Goal: Information Seeking & Learning: Learn about a topic

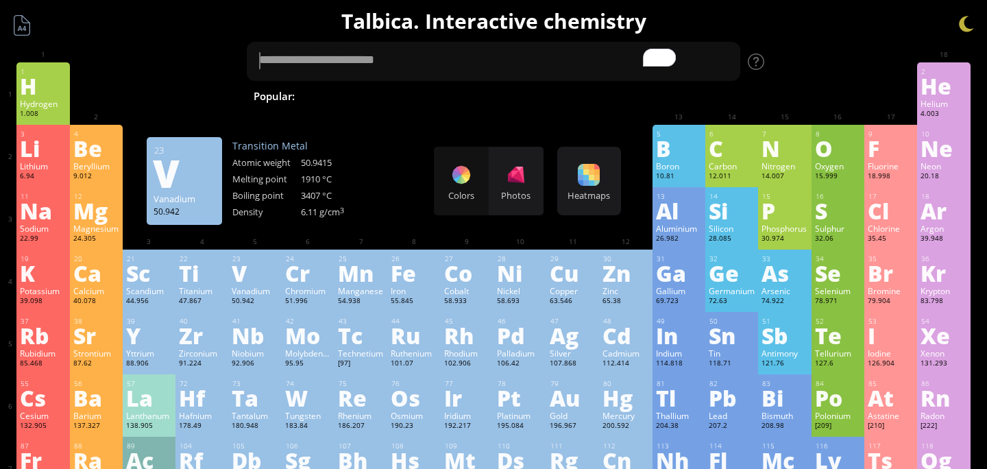
scroll to position [121, 0]
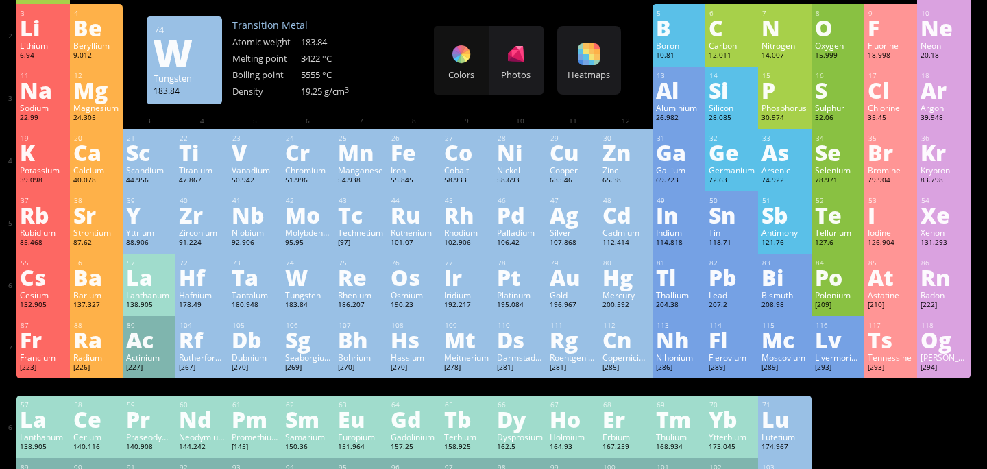
click at [302, 271] on div "W" at bounding box center [308, 277] width 46 height 22
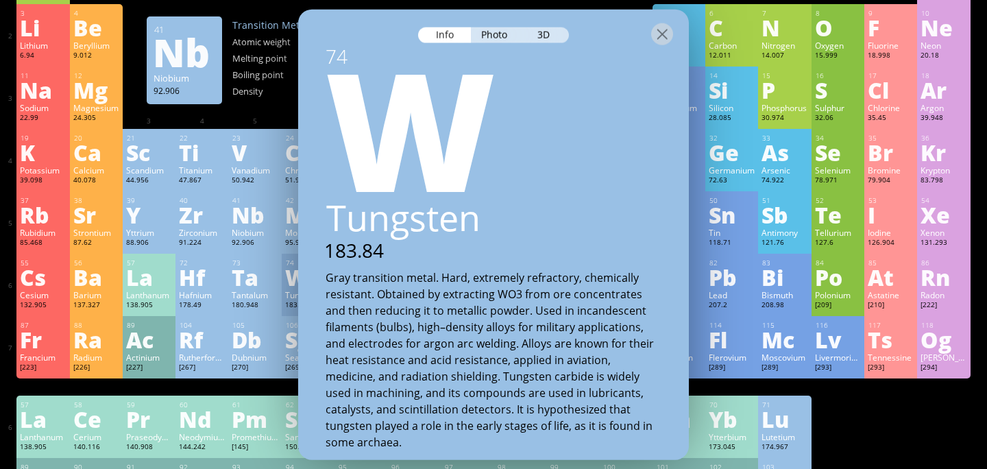
click at [266, 237] on div "Niobium" at bounding box center [255, 232] width 46 height 11
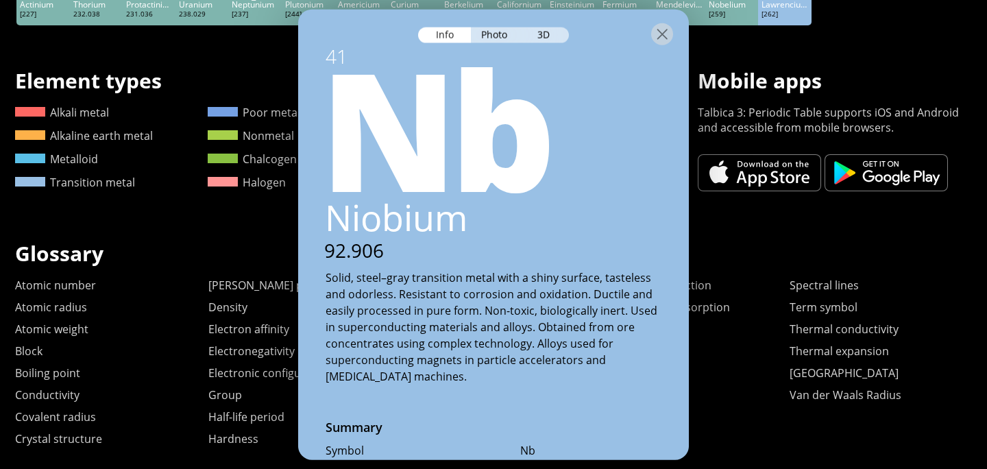
scroll to position [709, 0]
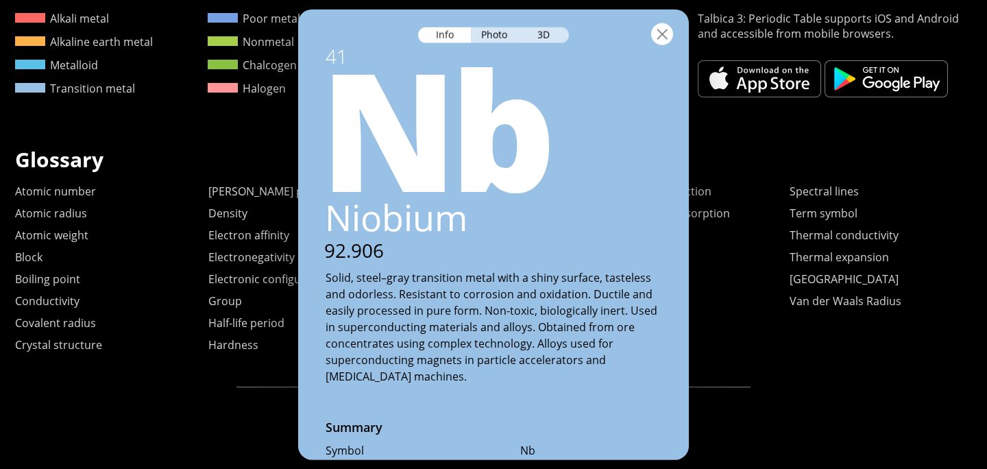
click at [666, 30] on div at bounding box center [662, 34] width 22 height 22
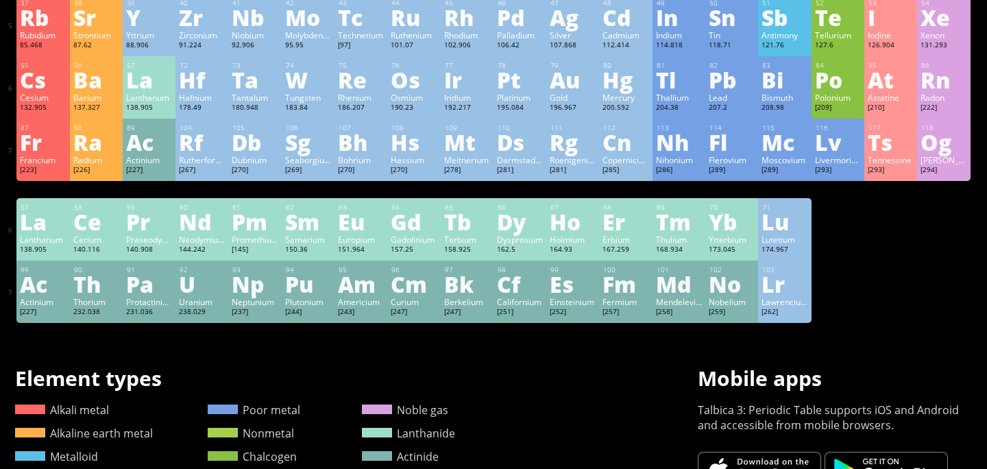
scroll to position [0, 0]
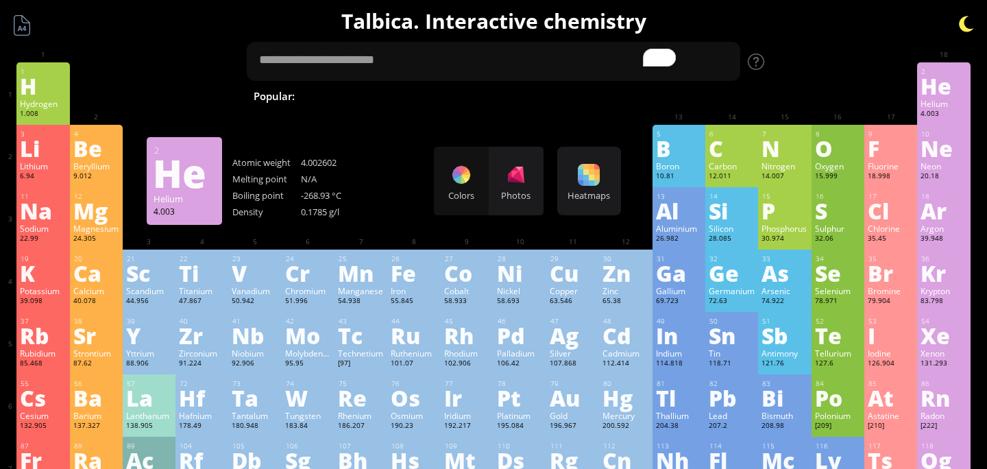
click at [968, 25] on div at bounding box center [966, 24] width 21 height 21
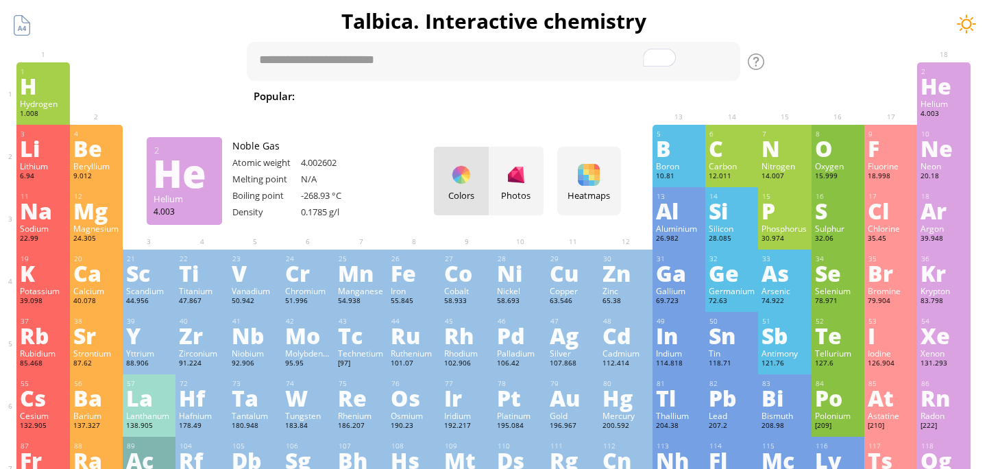
click at [964, 25] on div at bounding box center [966, 24] width 21 height 21
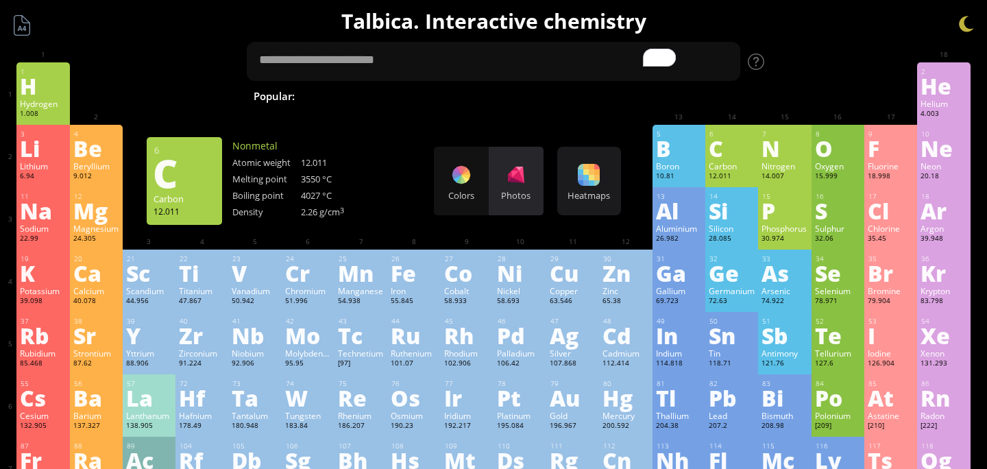
click at [519, 176] on div at bounding box center [516, 175] width 22 height 22
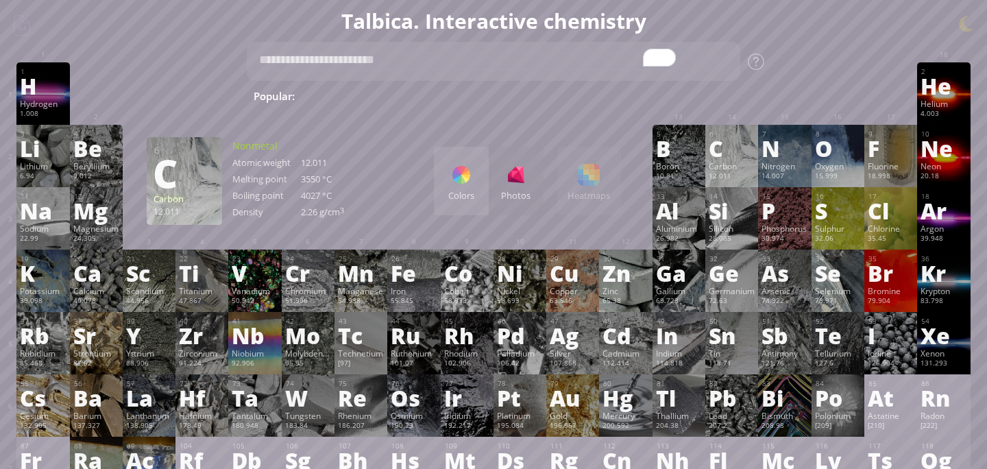
click at [481, 183] on div "Colors" at bounding box center [461, 181] width 55 height 69
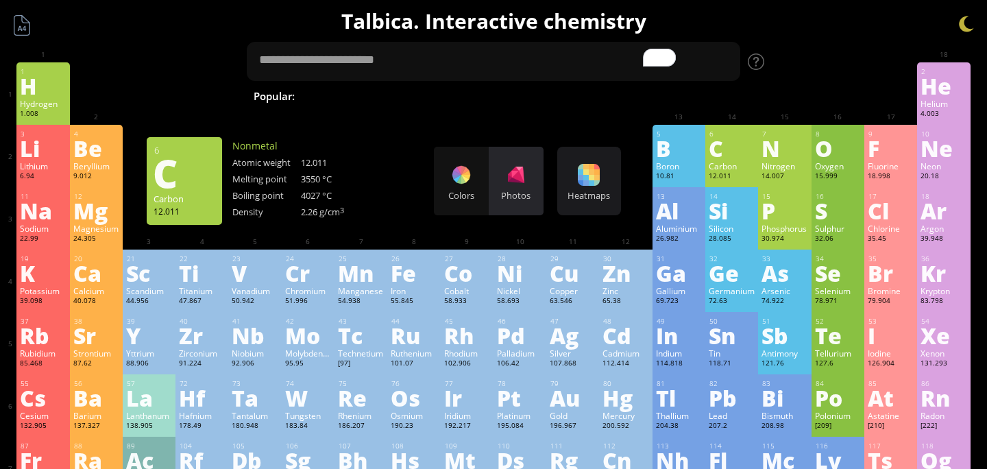
click at [498, 185] on div "Photos" at bounding box center [516, 181] width 55 height 69
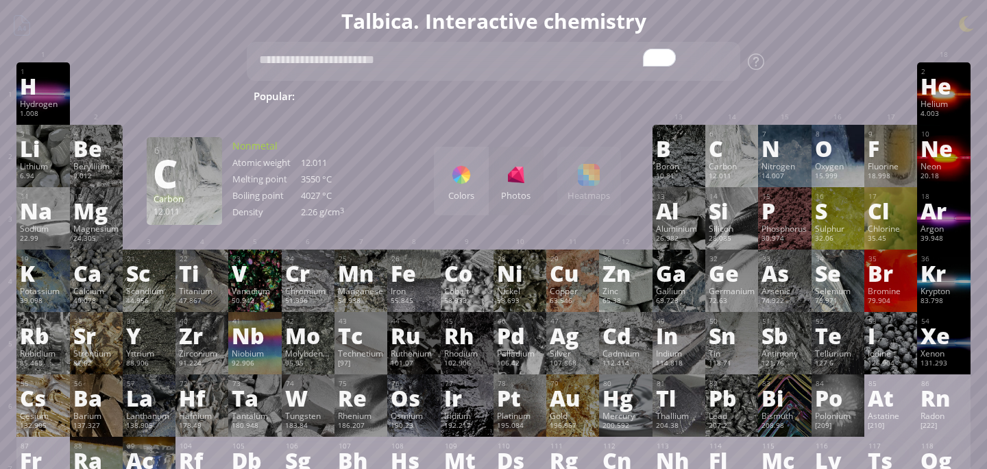
click at [582, 188] on div "Colors Photos Heatmaps Heatmaps Normal mode Melting point Boiling point Density…" at bounding box center [527, 181] width 187 height 69
click at [489, 182] on div "Colors Photos" at bounding box center [489, 181] width 110 height 69
click at [482, 189] on div "Colors" at bounding box center [461, 195] width 55 height 12
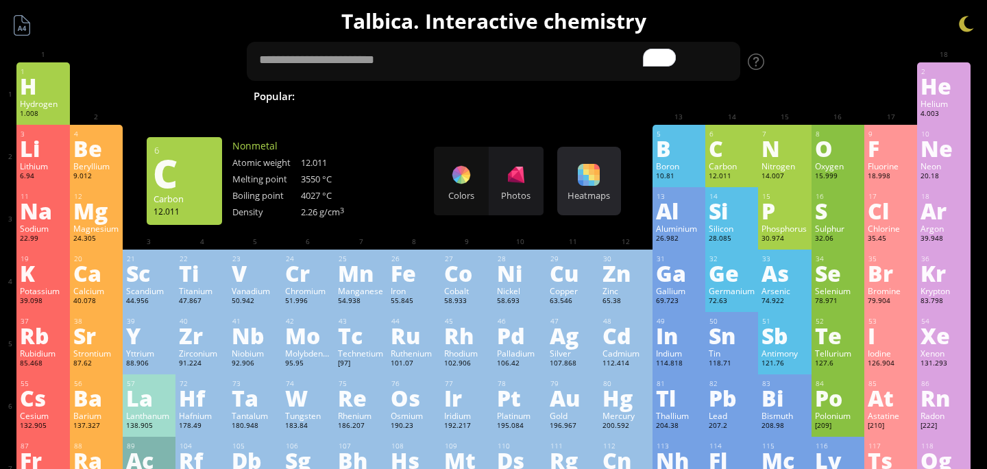
click at [574, 201] on div "Heatmaps Heatmaps Normal mode Melting point Boiling point Density Atomic weight…" at bounding box center [589, 181] width 64 height 69
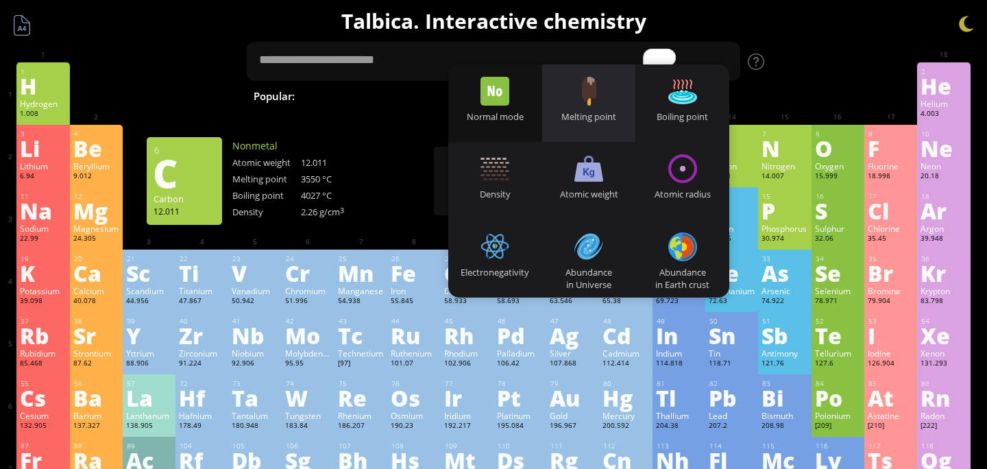
click at [598, 108] on div "Melting point" at bounding box center [589, 102] width 94 height 77
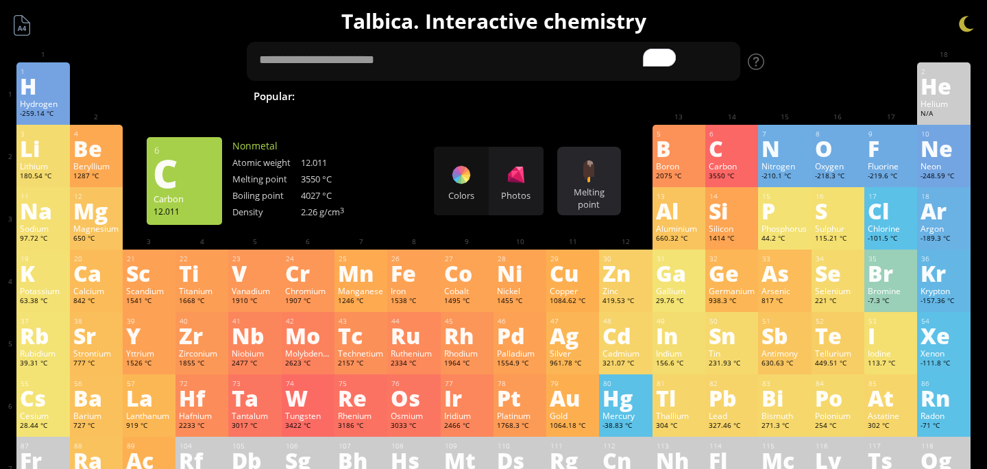
click at [583, 154] on div "Melting point Heatmaps Normal mode Melting point Boiling point Density Atomic w…" at bounding box center [589, 181] width 64 height 69
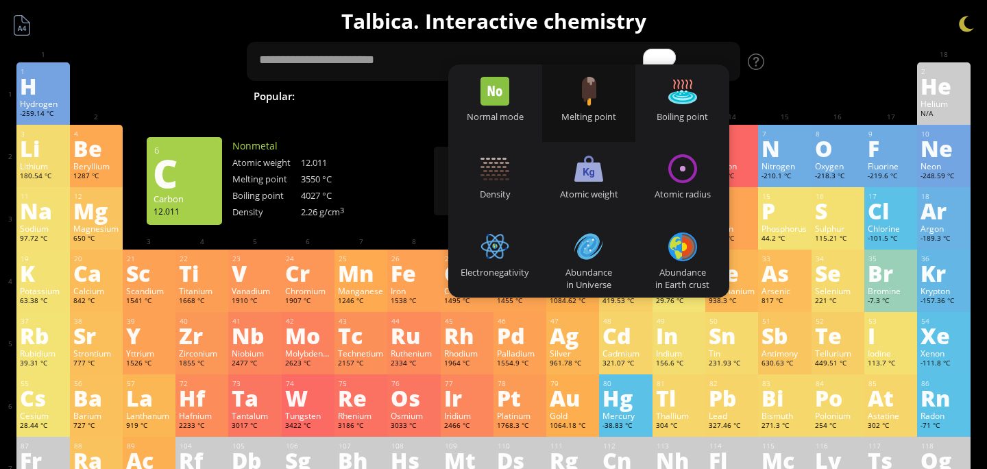
click at [415, 171] on div "3 Li Lithium 180.54 °C −1, +1 −1, +1 180.54 °C 1342 °C 0.535 g/cm 3 [He]2s 1 4 …" at bounding box center [493, 156] width 954 height 62
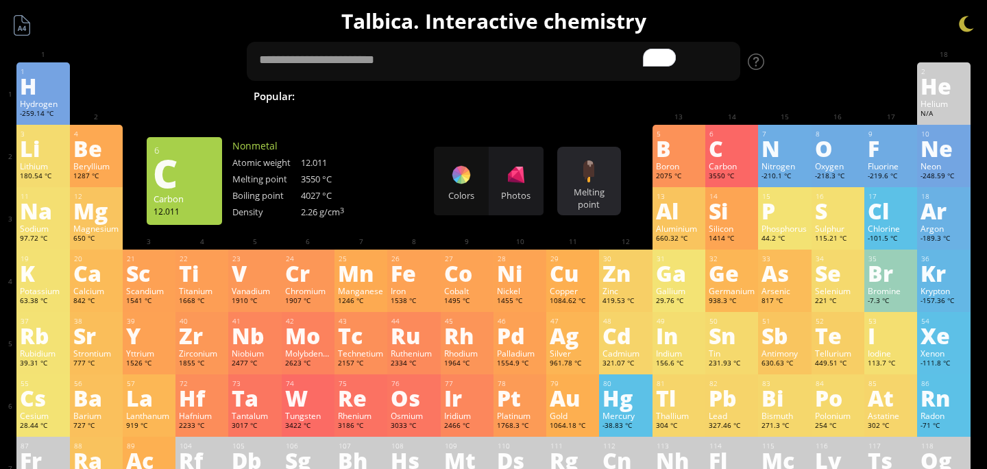
click at [613, 199] on div "Melting point" at bounding box center [589, 198] width 57 height 25
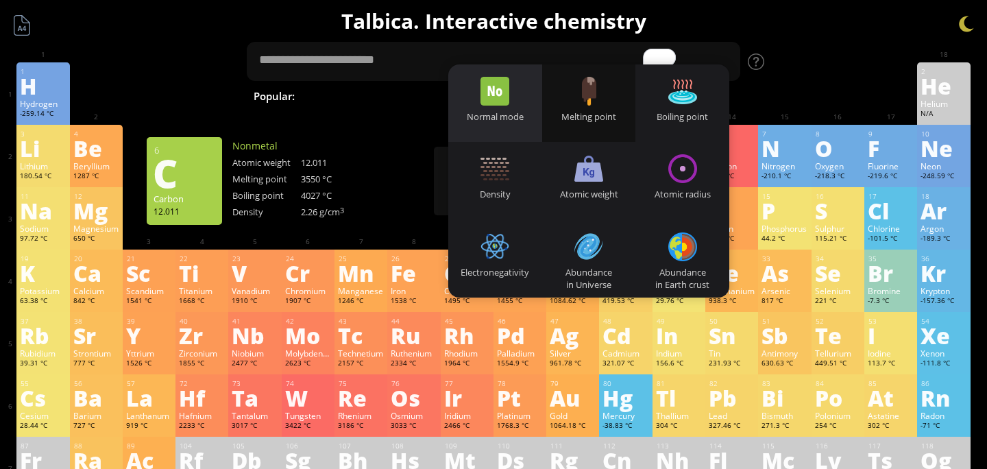
click at [526, 119] on div "Normal mode" at bounding box center [495, 116] width 94 height 12
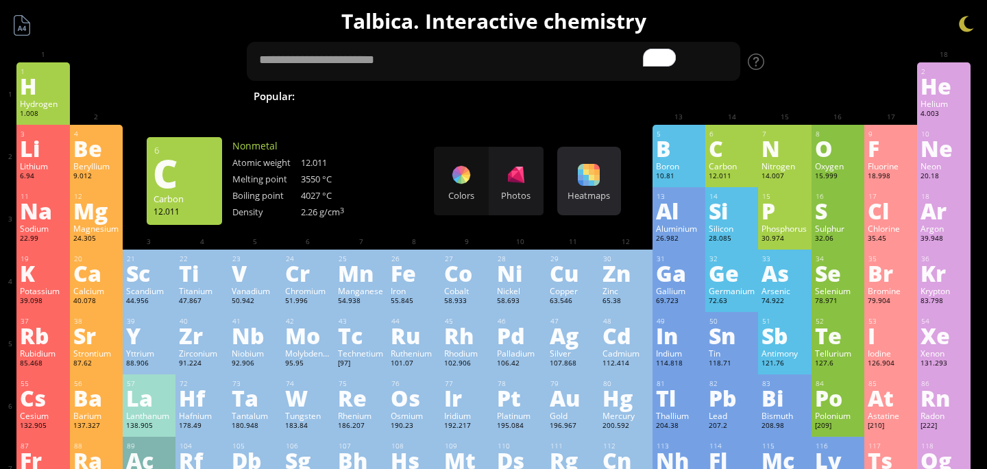
click at [580, 179] on div at bounding box center [589, 175] width 22 height 22
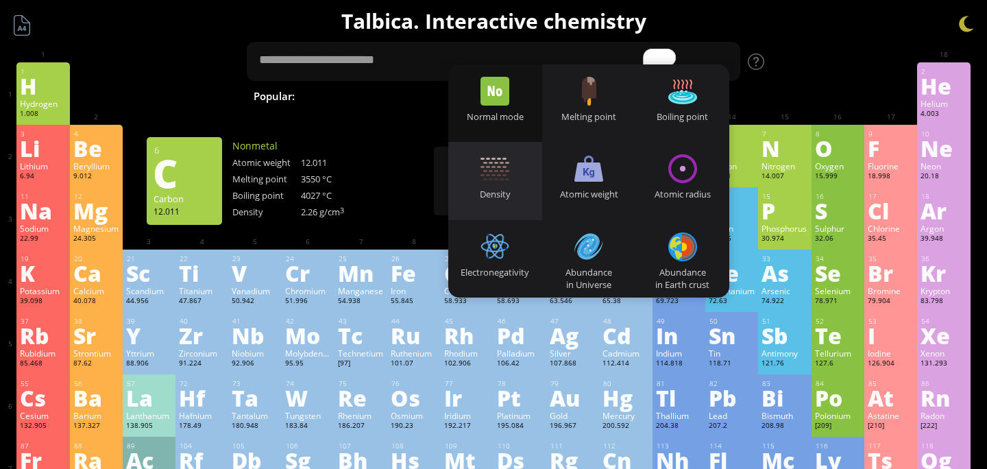
click at [525, 161] on div "Density" at bounding box center [495, 180] width 94 height 77
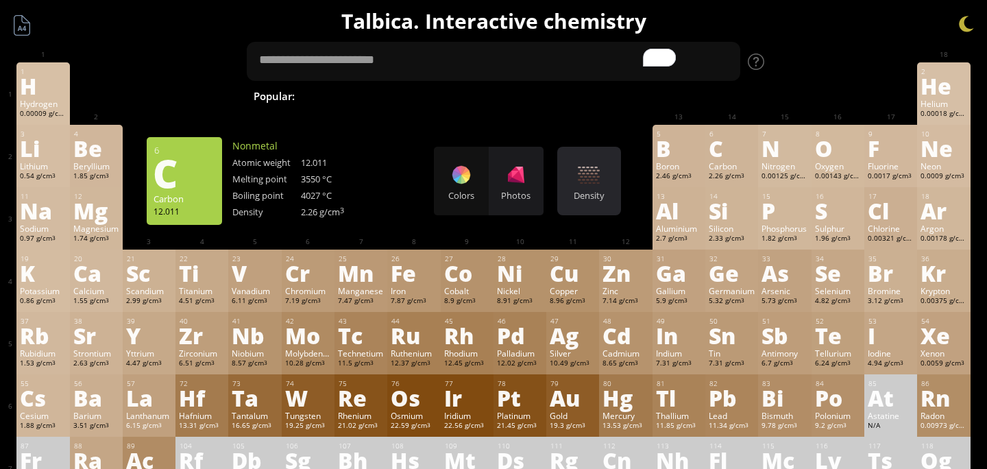
click at [580, 182] on div at bounding box center [589, 175] width 22 height 22
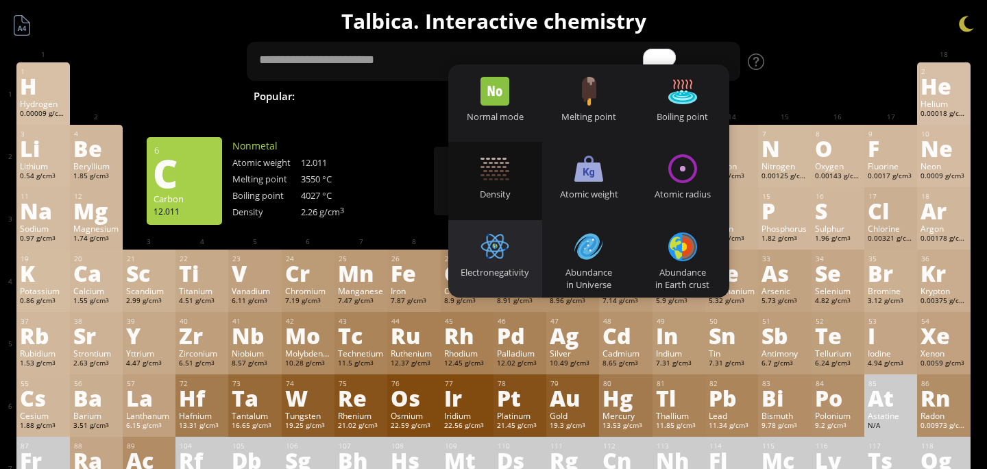
click at [530, 248] on div "Electronegativity" at bounding box center [495, 258] width 94 height 77
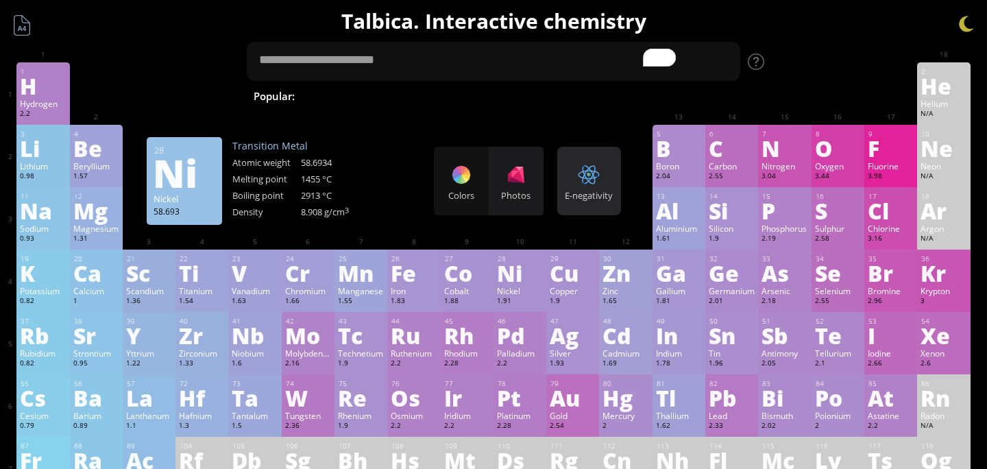
click at [594, 192] on div "E-negativity" at bounding box center [589, 195] width 57 height 12
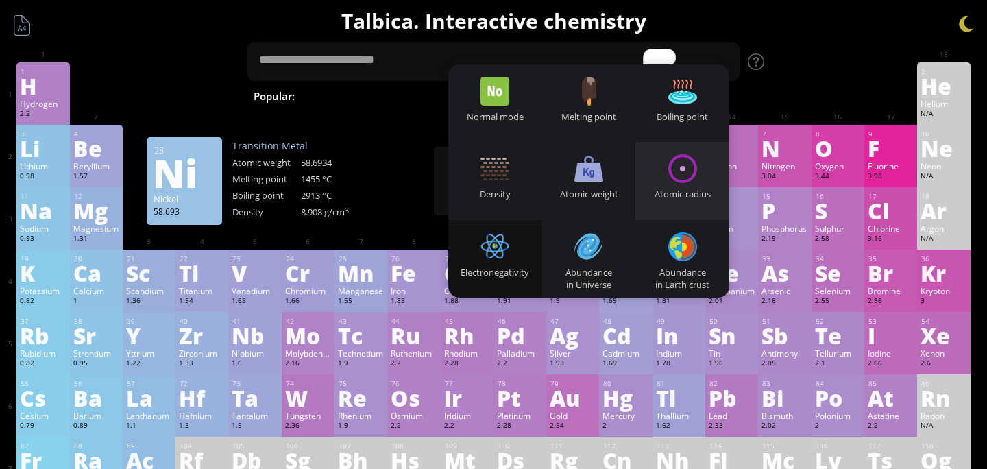
click at [664, 188] on div "Atomic radius" at bounding box center [682, 194] width 94 height 12
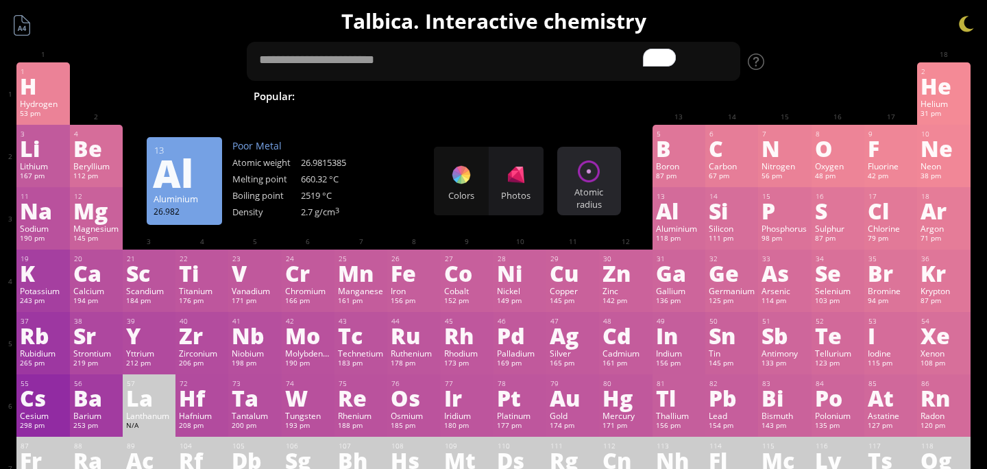
click at [605, 175] on div "Atomic radius Heatmaps Normal mode Melting point Boiling point Density Atomic w…" at bounding box center [589, 181] width 64 height 69
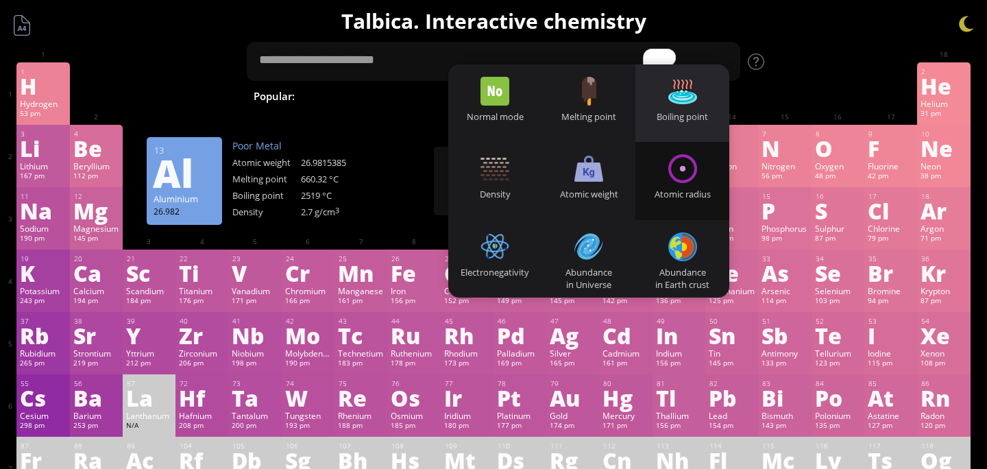
click at [697, 109] on div "Boiling point" at bounding box center [682, 102] width 94 height 77
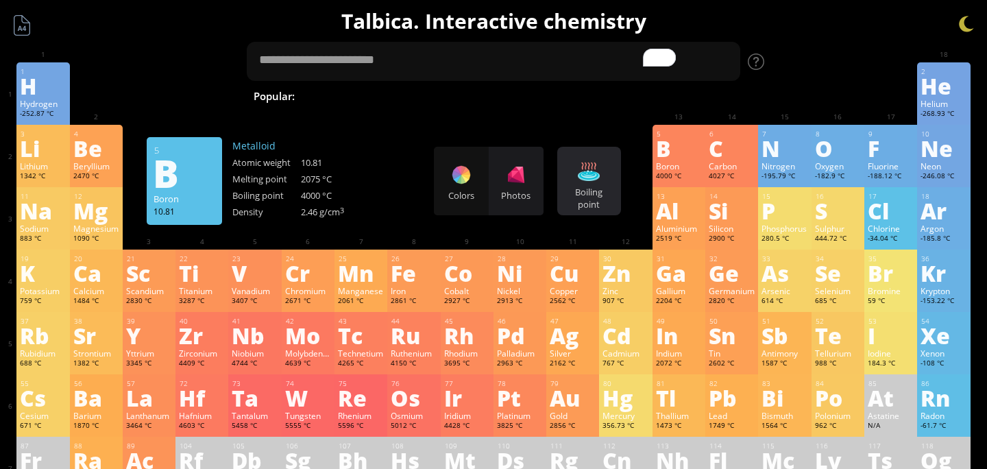
click at [591, 181] on div at bounding box center [589, 171] width 22 height 22
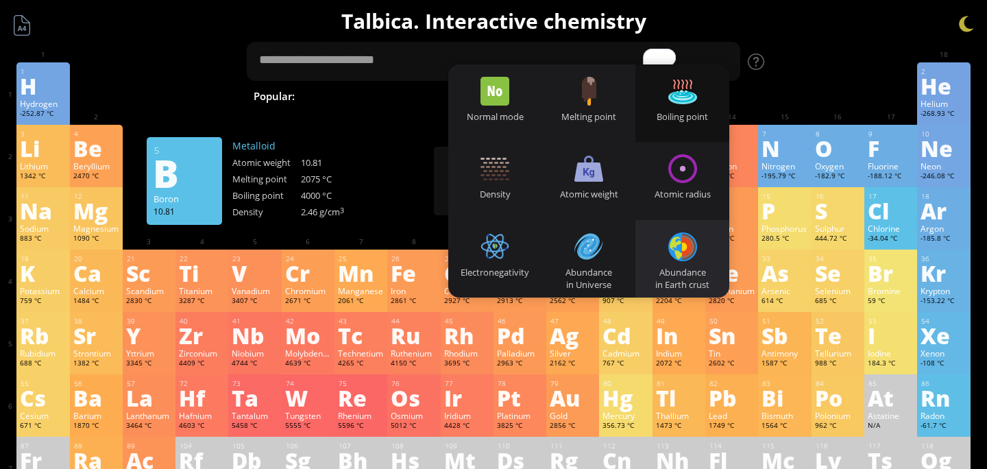
click at [670, 258] on div at bounding box center [682, 246] width 29 height 29
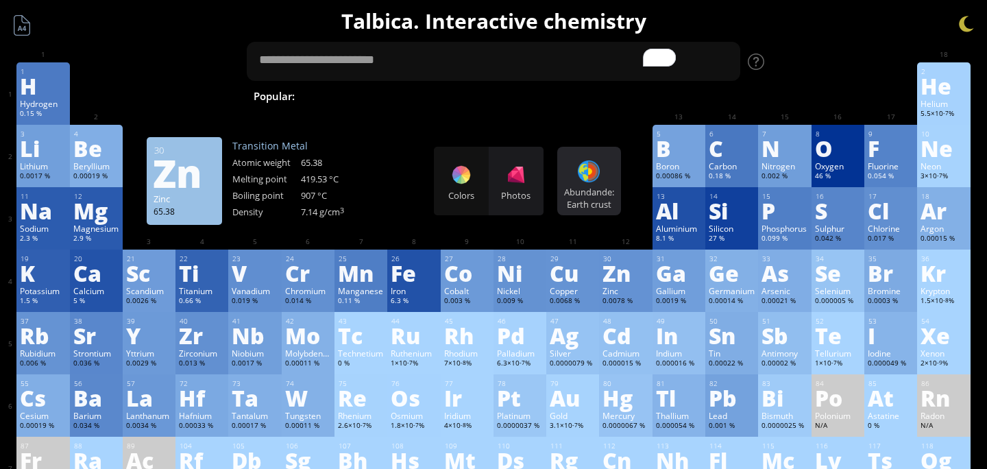
click at [598, 187] on div "Abundande: Earth crust" at bounding box center [589, 198] width 57 height 25
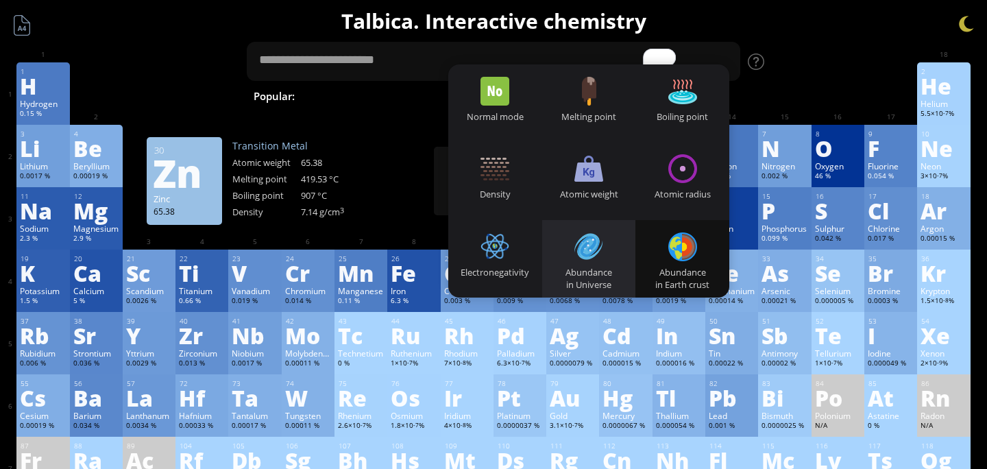
click at [601, 247] on div at bounding box center [588, 246] width 29 height 29
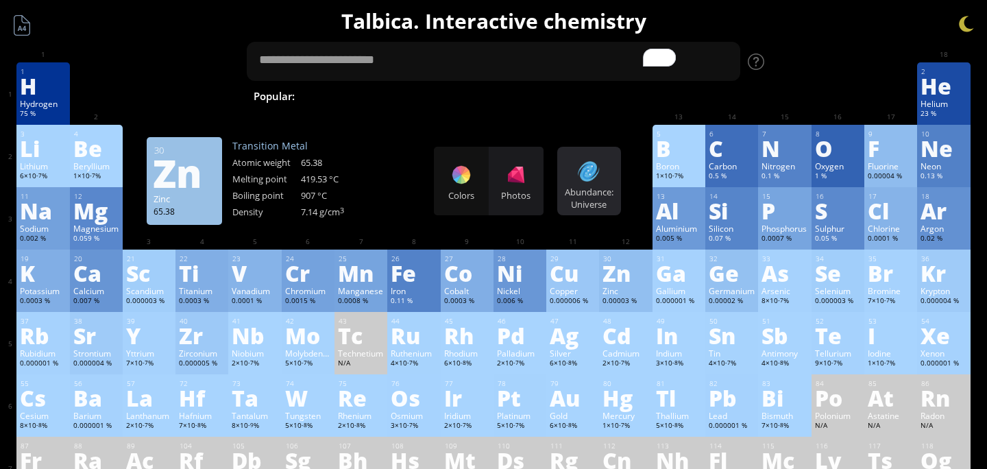
click at [595, 193] on div "Abundance: Universe" at bounding box center [589, 198] width 57 height 25
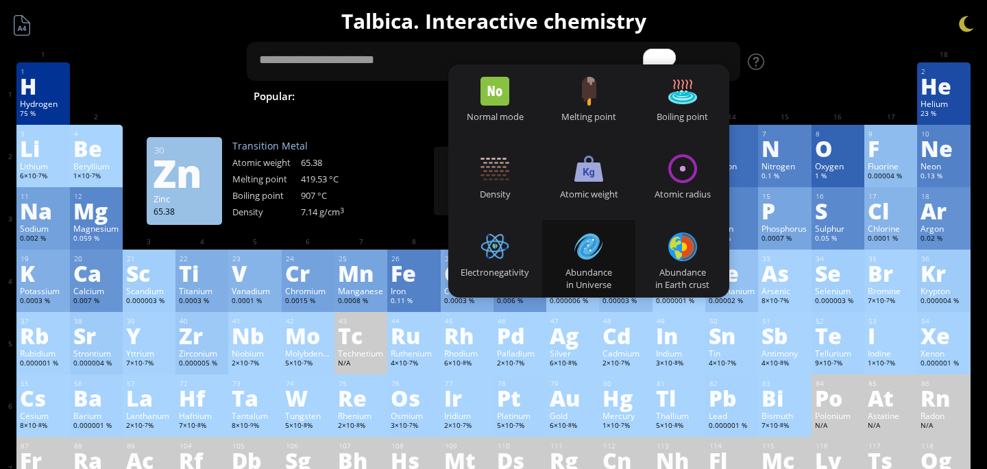
click at [567, 103] on div "Melting point" at bounding box center [589, 102] width 94 height 77
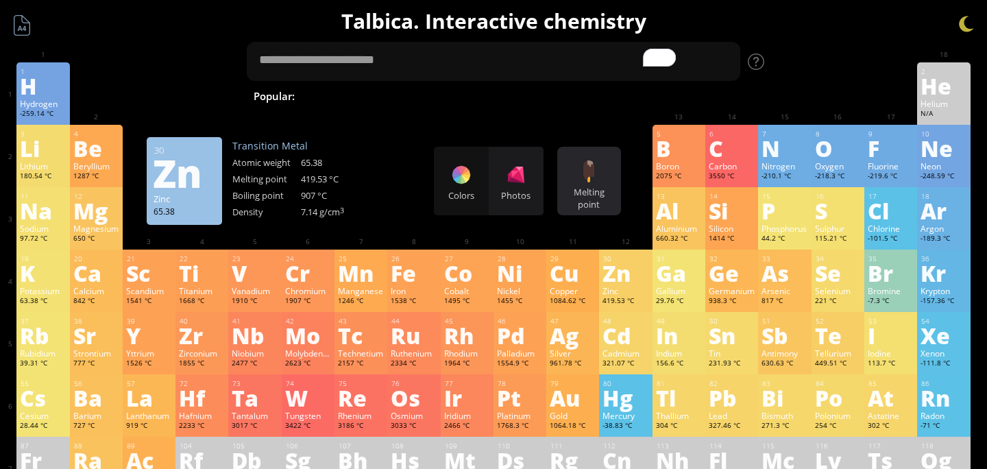
click at [581, 164] on div at bounding box center [589, 171] width 22 height 22
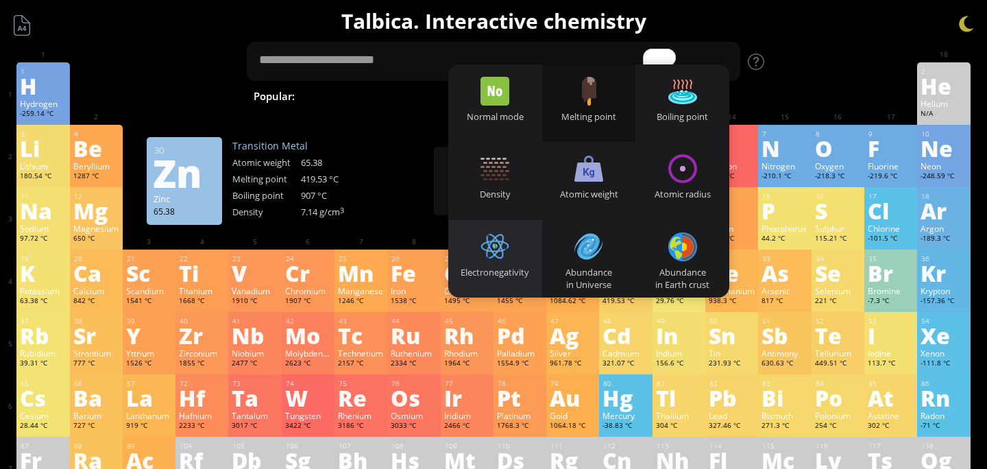
click at [507, 240] on div at bounding box center [494, 246] width 29 height 29
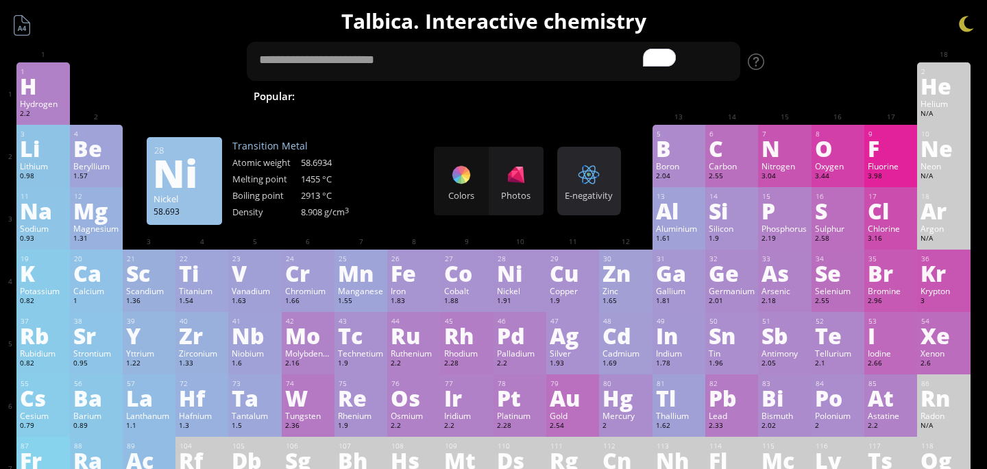
click at [589, 162] on div "E-negativity Heatmaps Normal mode Melting point Boiling point Density Atomic we…" at bounding box center [589, 181] width 64 height 69
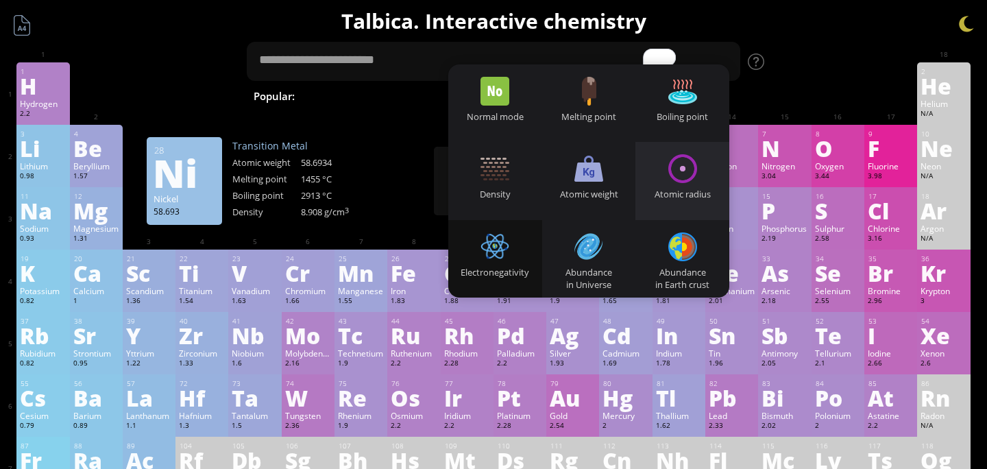
click at [649, 200] on div "Atomic radius" at bounding box center [682, 180] width 94 height 77
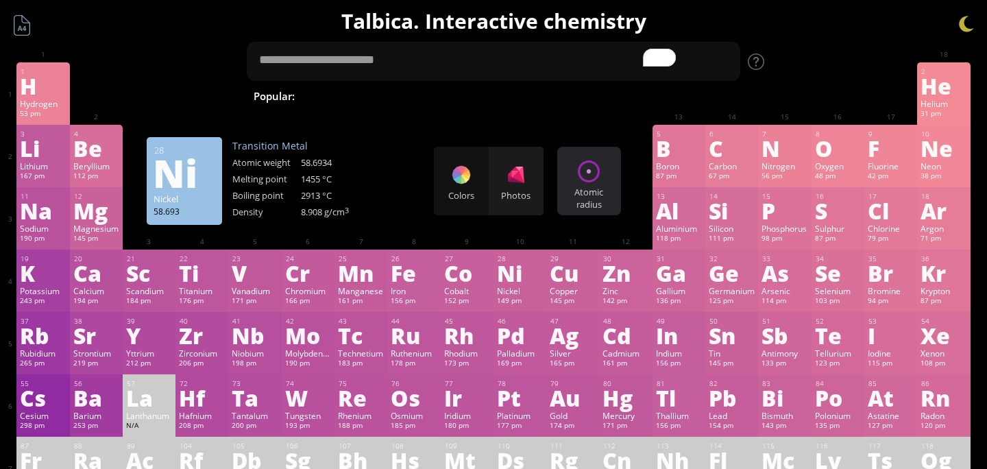
click at [606, 182] on div "Atomic radius Heatmaps Normal mode Melting point Boiling point Density Atomic w…" at bounding box center [589, 181] width 64 height 69
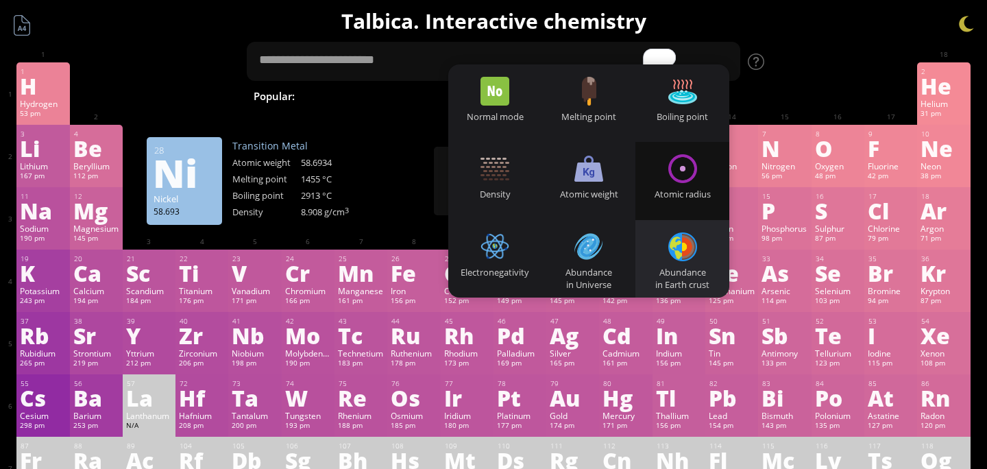
click at [651, 256] on div "Abundance in Earth crust" at bounding box center [682, 258] width 94 height 77
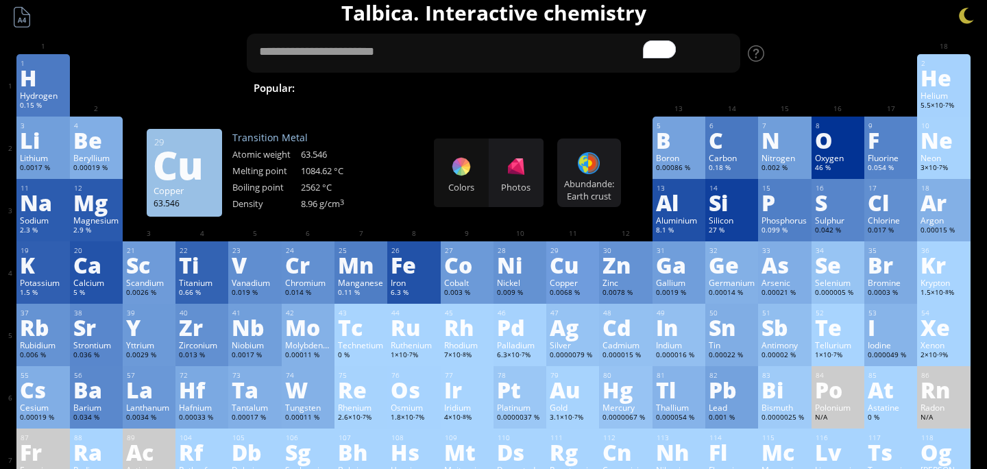
scroll to position [10, 0]
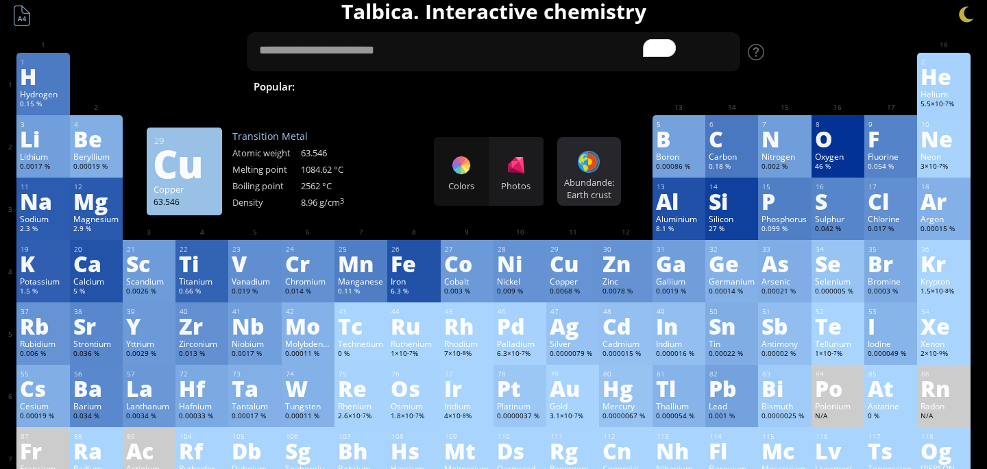
click at [571, 153] on div "Abundande: Earth crust Heatmaps Normal mode Melting point Boiling point Density…" at bounding box center [589, 171] width 64 height 69
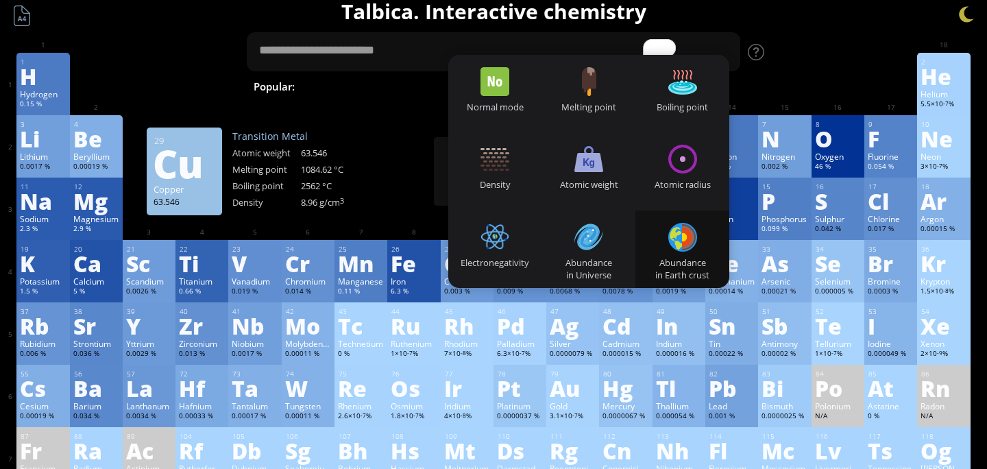
click at [646, 218] on div "Abundance in Earth crust" at bounding box center [682, 248] width 94 height 77
